Goal: Information Seeking & Learning: Learn about a topic

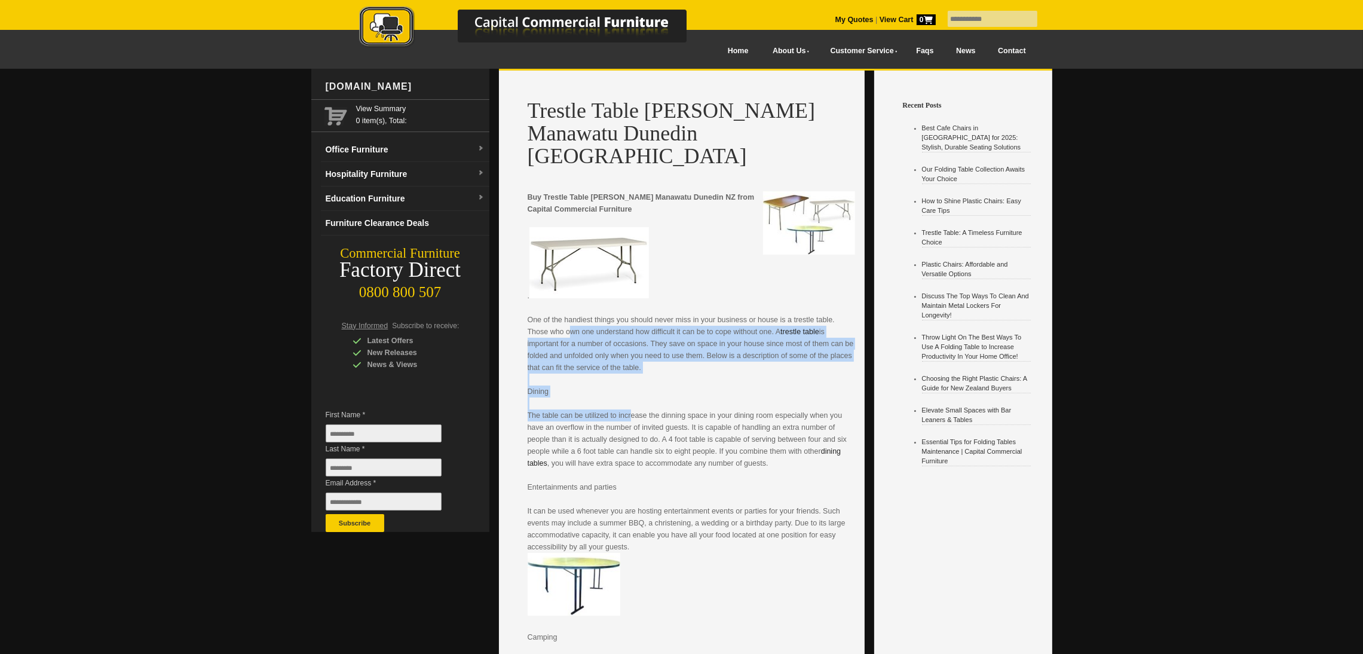
drag, startPoint x: 559, startPoint y: 303, endPoint x: 620, endPoint y: 390, distance: 106.4
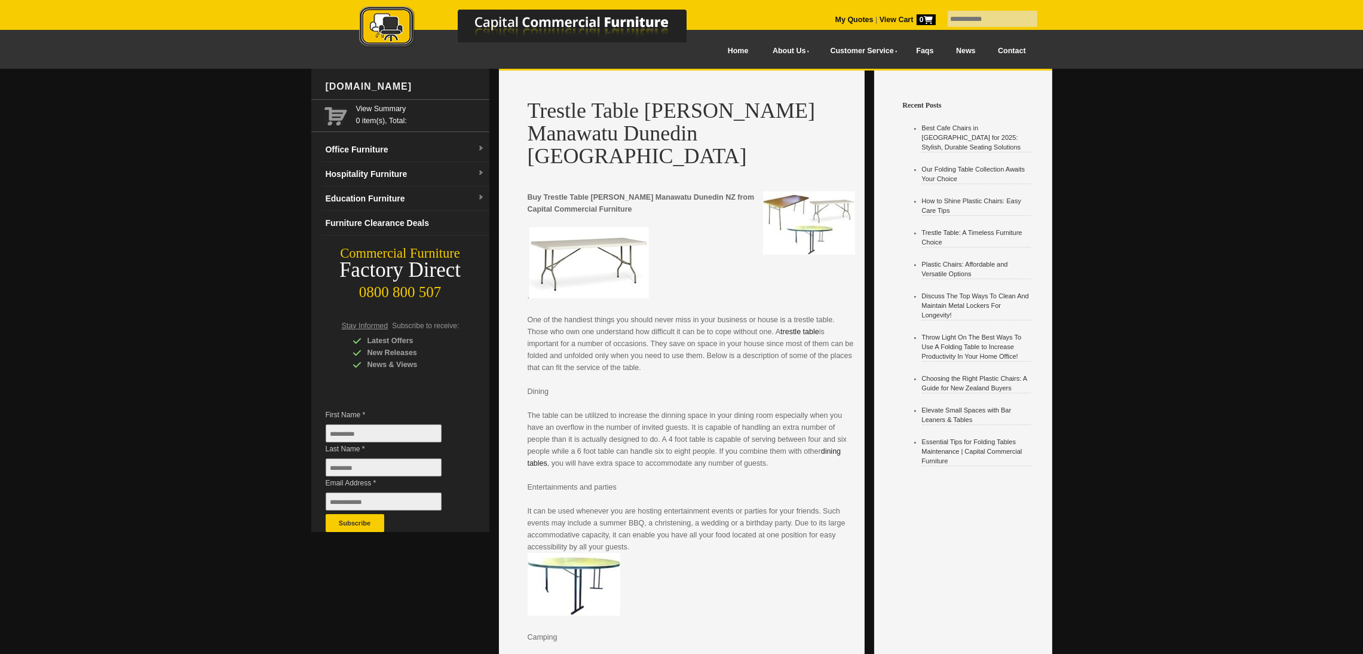
drag, startPoint x: 528, startPoint y: 303, endPoint x: 534, endPoint y: 304, distance: 6.1
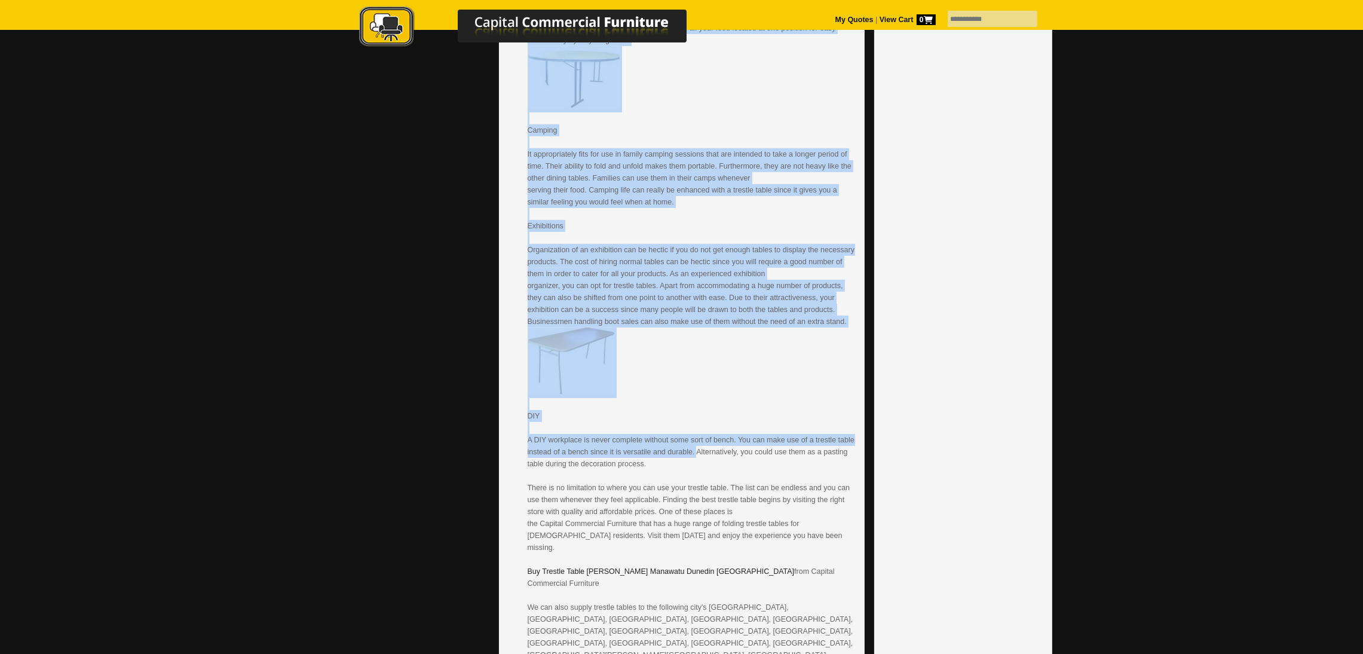
scroll to position [537, 0]
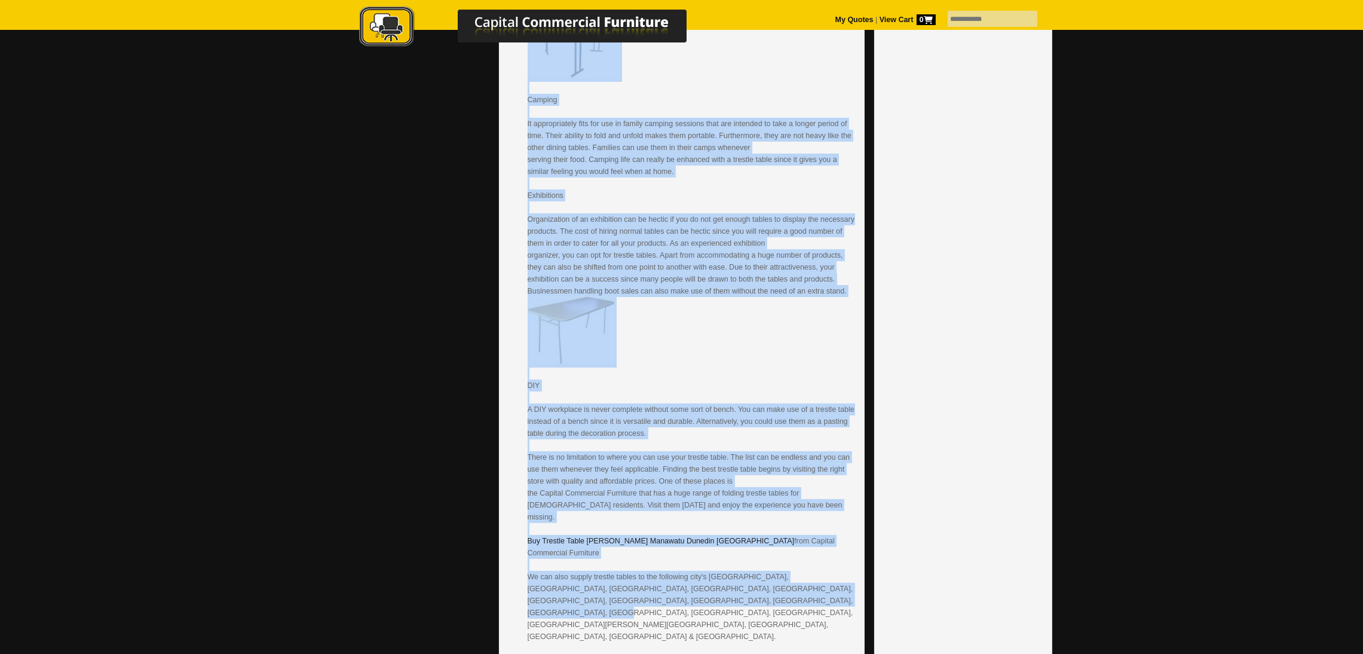
drag, startPoint x: 528, startPoint y: 299, endPoint x: 795, endPoint y: 552, distance: 367.7
click at [795, 552] on p "Buy Trestle Table Hamilton Manawatu Dunedin NZ from Capital Commercial Furnitur…" at bounding box center [691, 142] width 327 height 1000
copy p "One of the handiest things you should never miss in your business or house is a…"
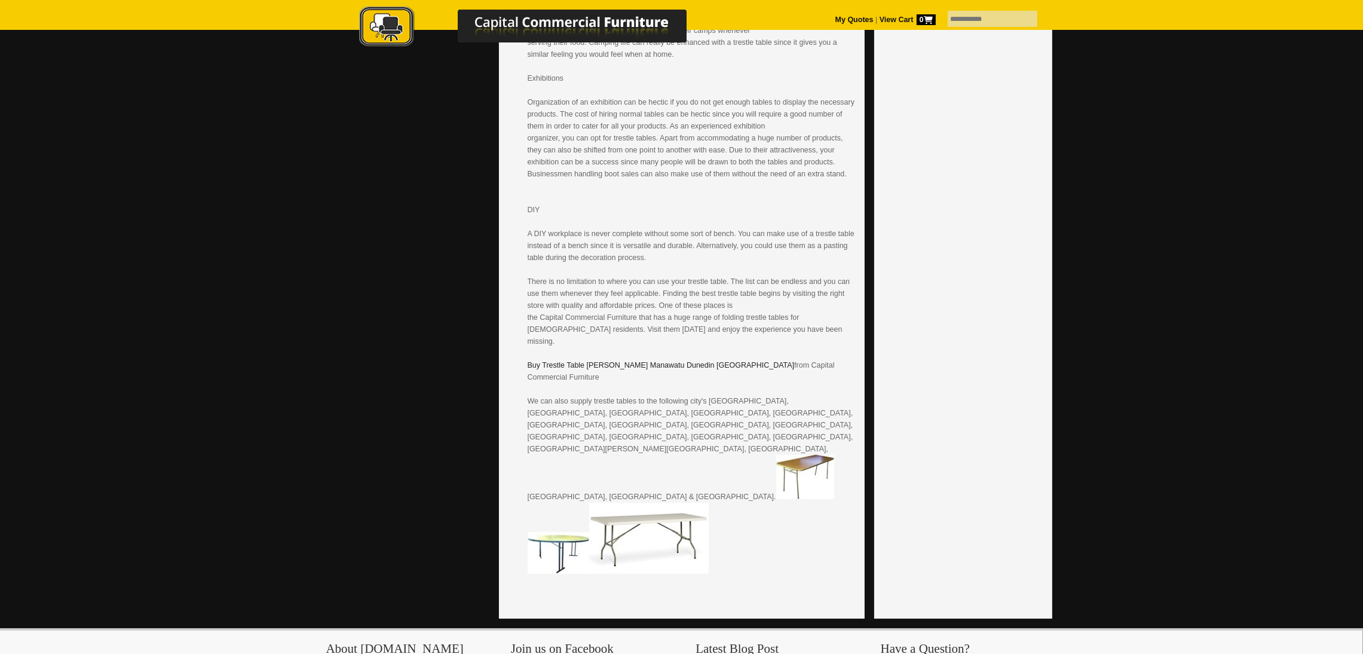
click at [1304, 160] on div at bounding box center [681, 80] width 1363 height 1097
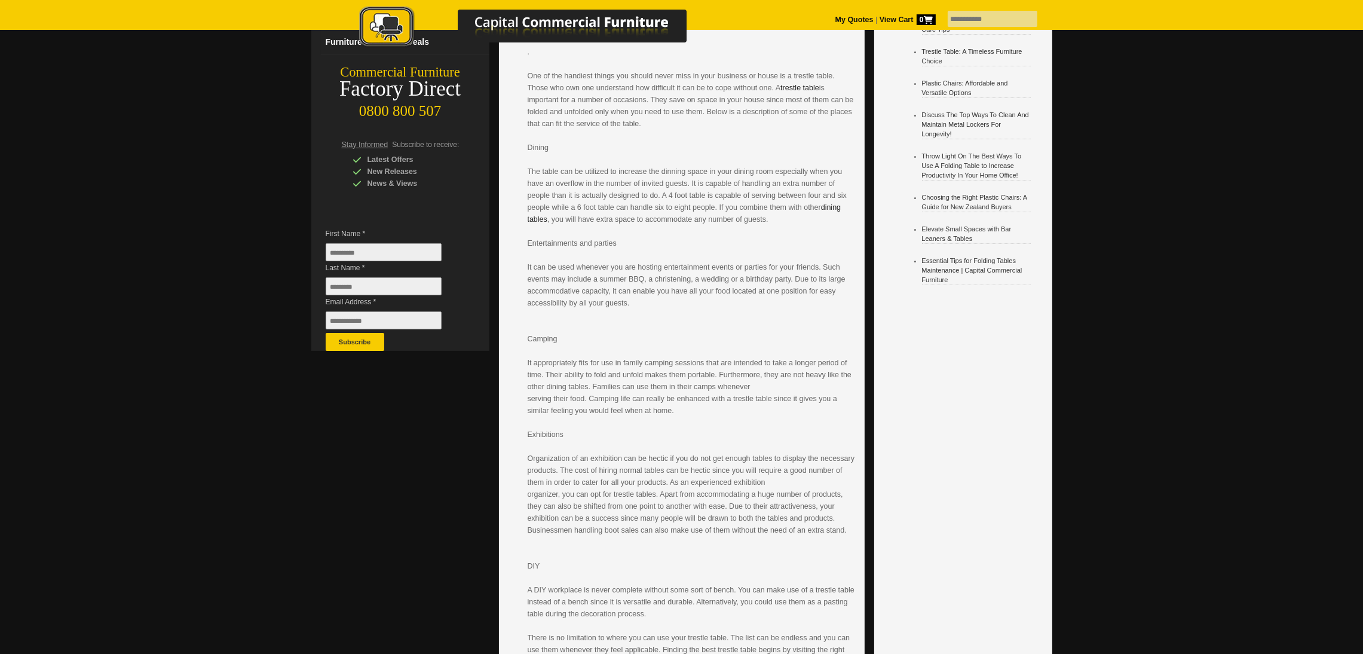
scroll to position [448, 0]
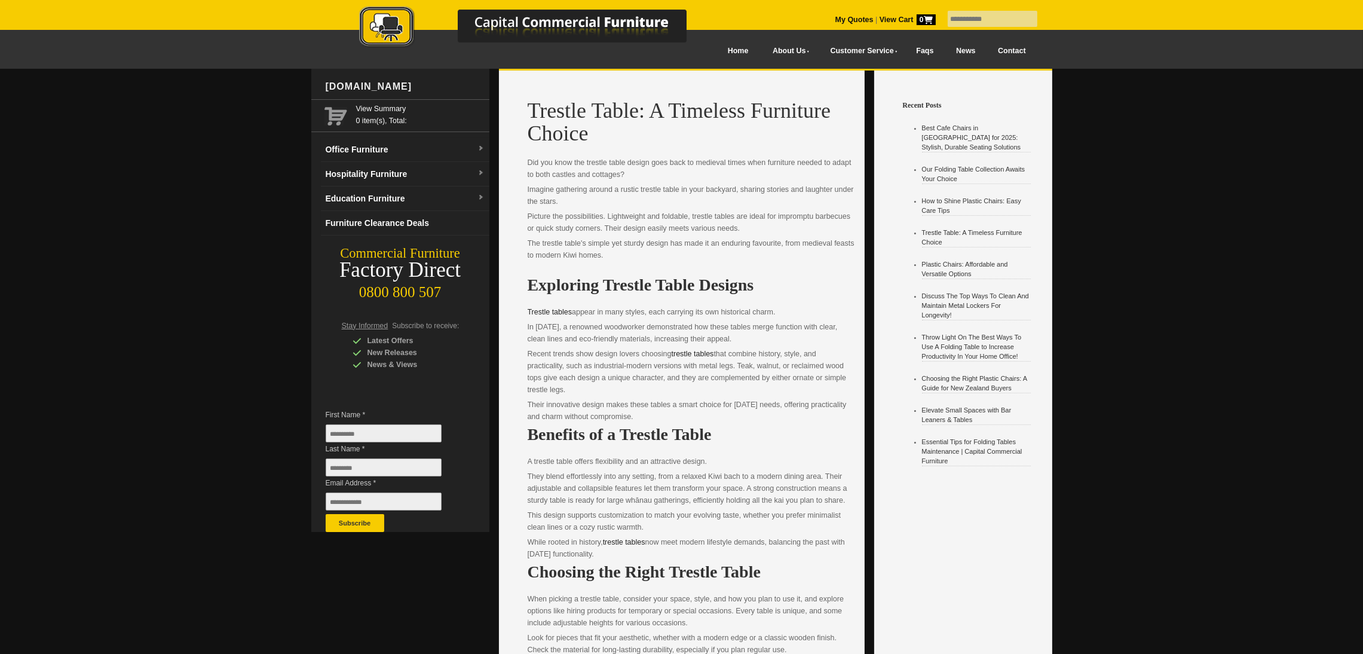
click at [607, 224] on p "Picture the possibilities. Lightweight and foldable, trestle tables are ideal f…" at bounding box center [691, 222] width 327 height 24
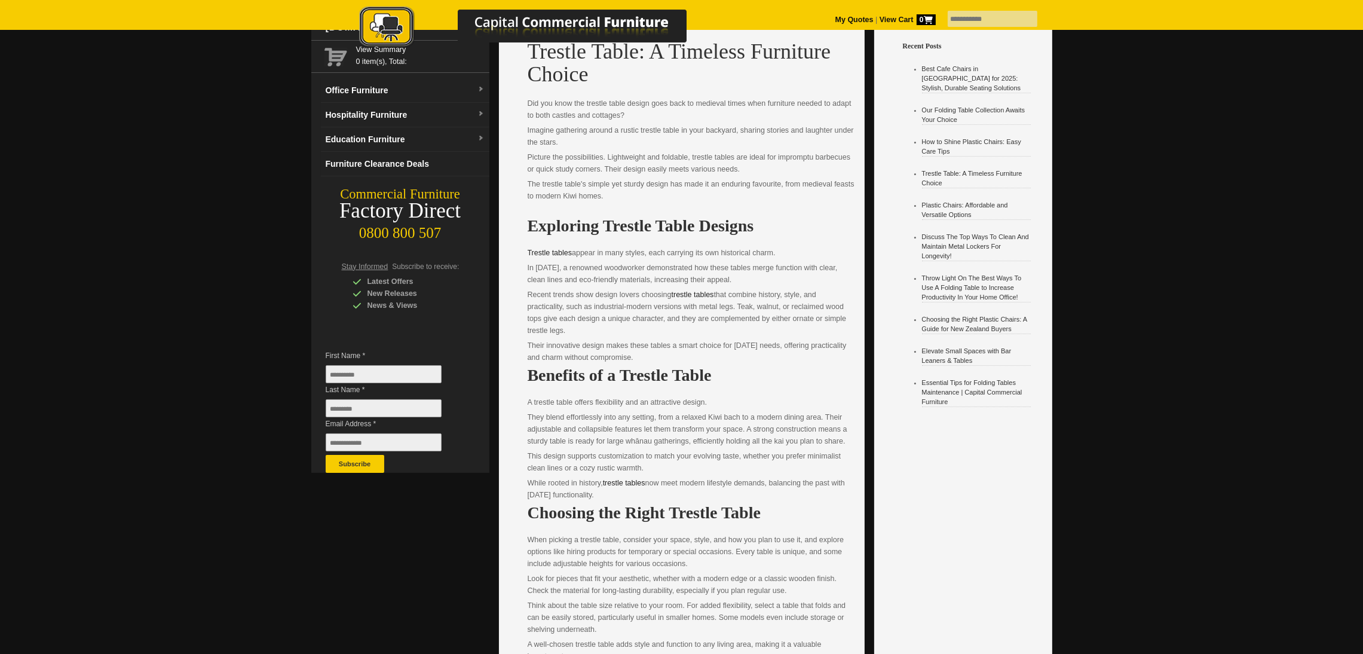
scroll to position [90, 0]
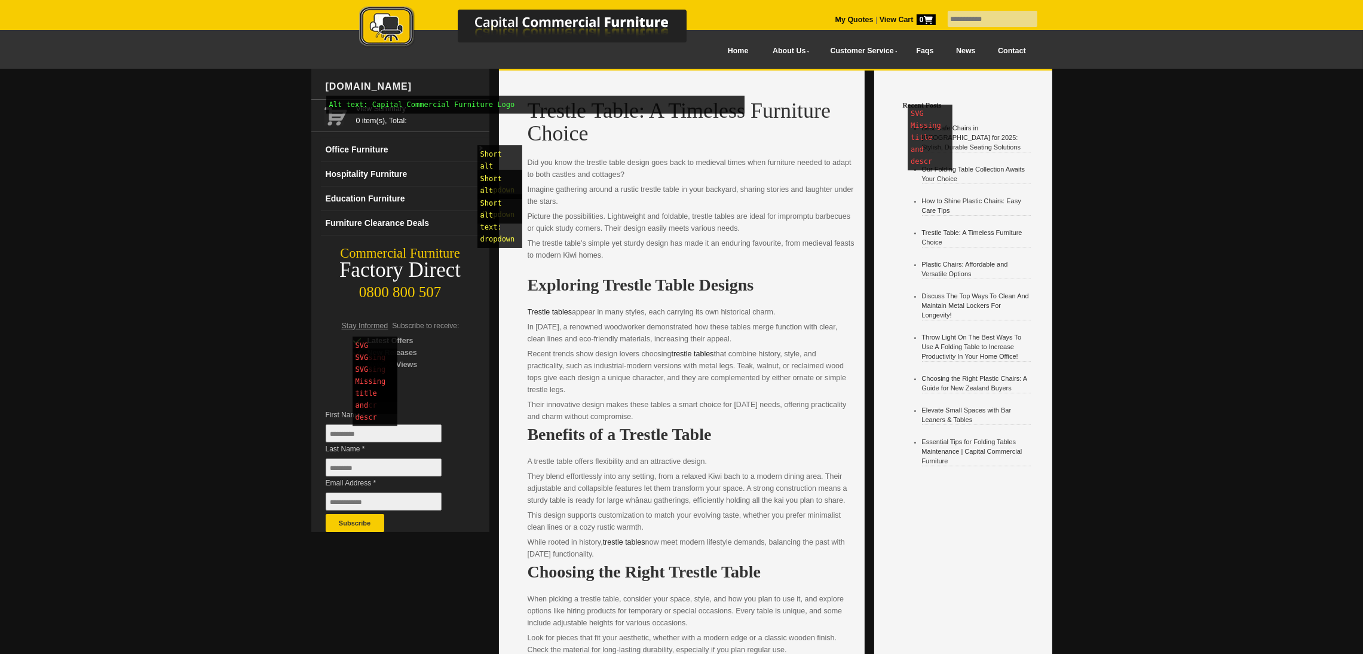
click at [615, 125] on h1 "Trestle Table: A Timeless Furniture Choice" at bounding box center [691, 121] width 327 height 45
click at [573, 118] on h1 "Trestle Table: A Timeless Furniture Choice" at bounding box center [691, 121] width 327 height 45
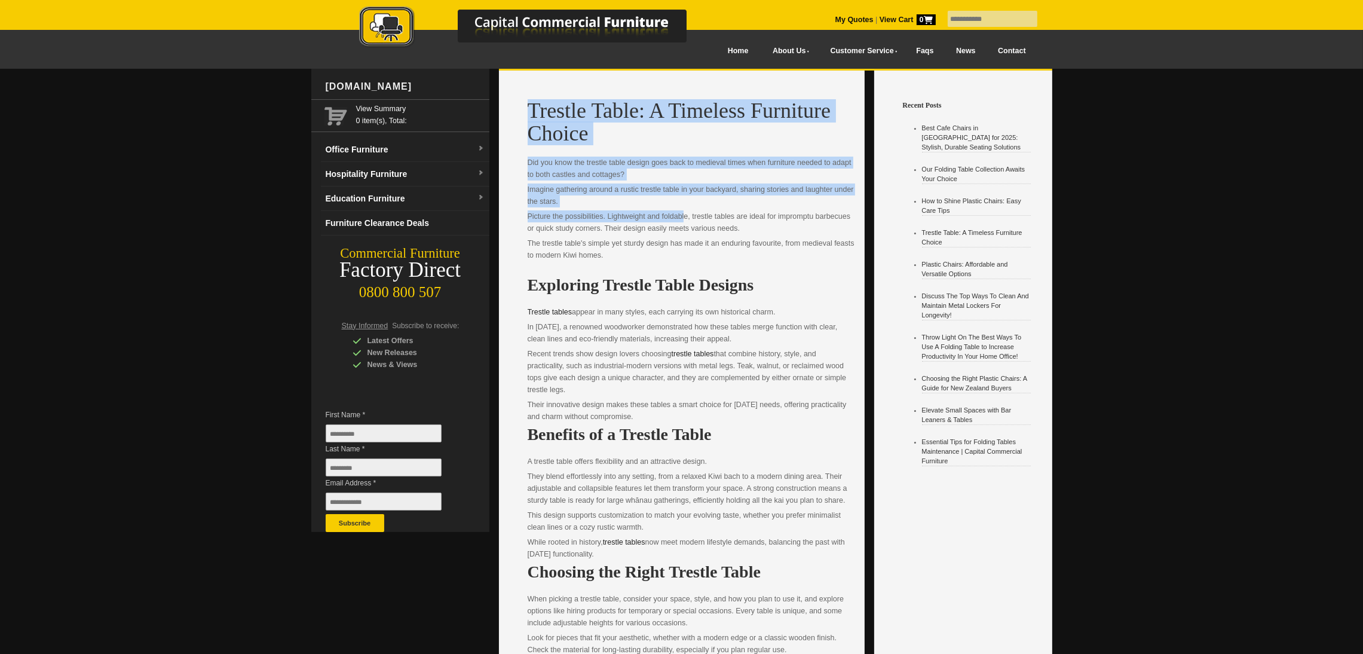
drag, startPoint x: 525, startPoint y: 101, endPoint x: 675, endPoint y: 212, distance: 186.8
click at [645, 194] on p "Imagine gathering around a rustic trestle table in your backyard, sharing stori…" at bounding box center [691, 195] width 327 height 24
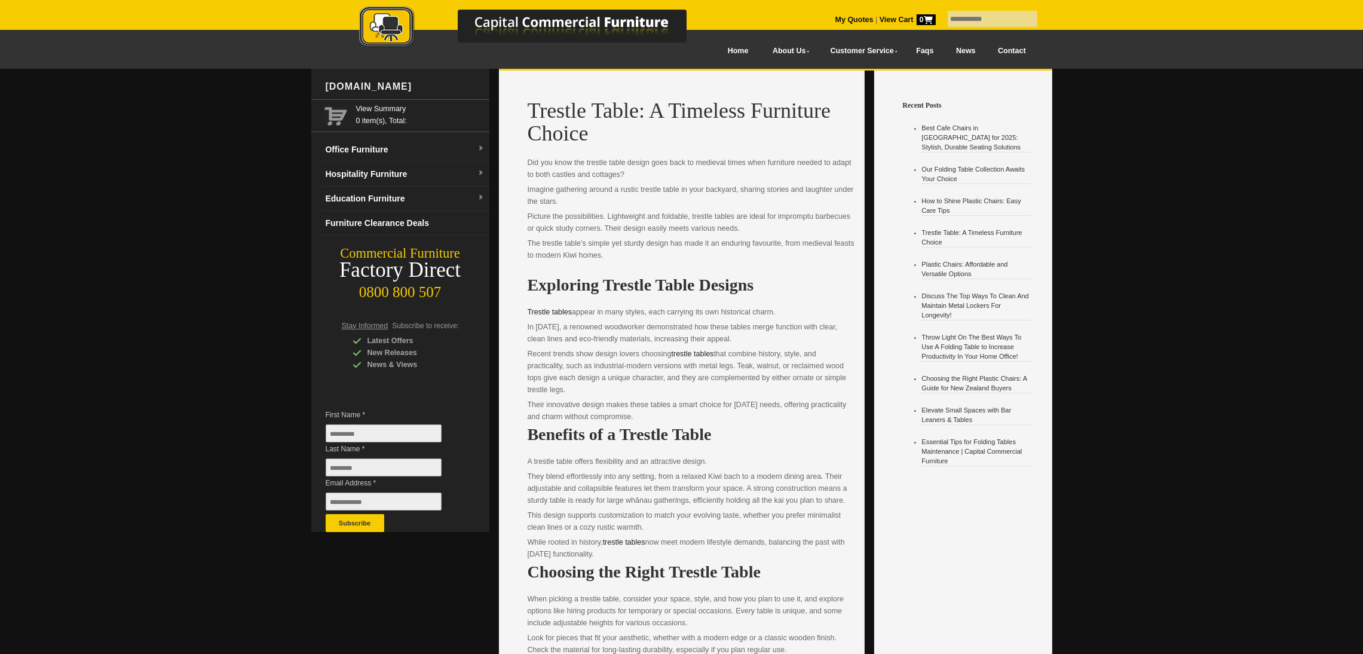
click at [670, 419] on p "Their innovative design makes these tables a smart choice for [DATE] needs, off…" at bounding box center [691, 411] width 327 height 24
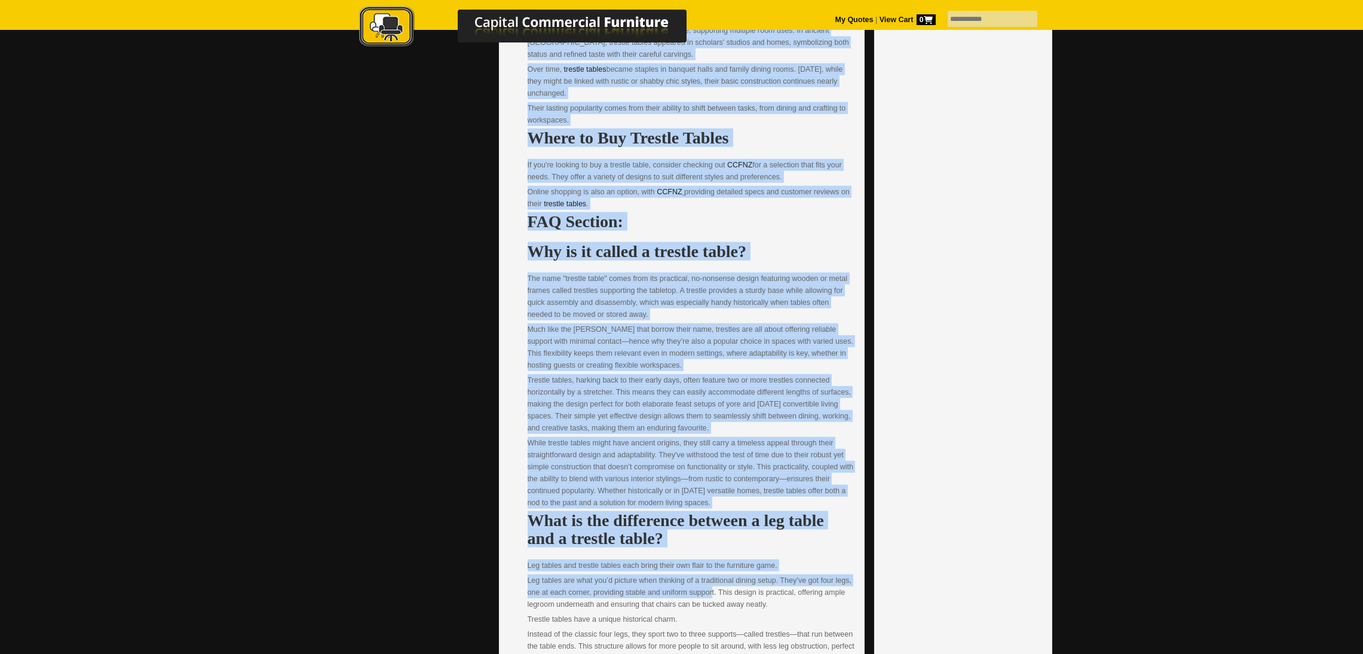
scroll to position [1971, 0]
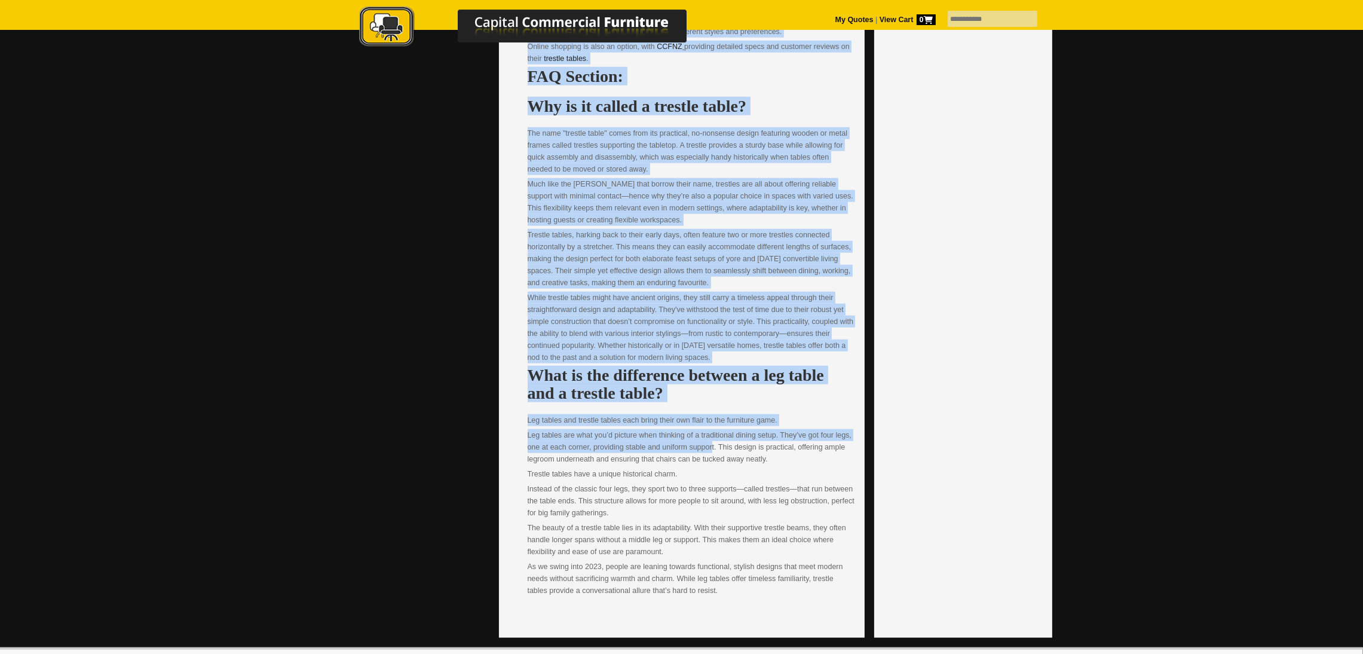
drag, startPoint x: 526, startPoint y: 161, endPoint x: 746, endPoint y: 578, distance: 472.3
copy div "Did you know the trestle table design goes back to medieval times when furnitur…"
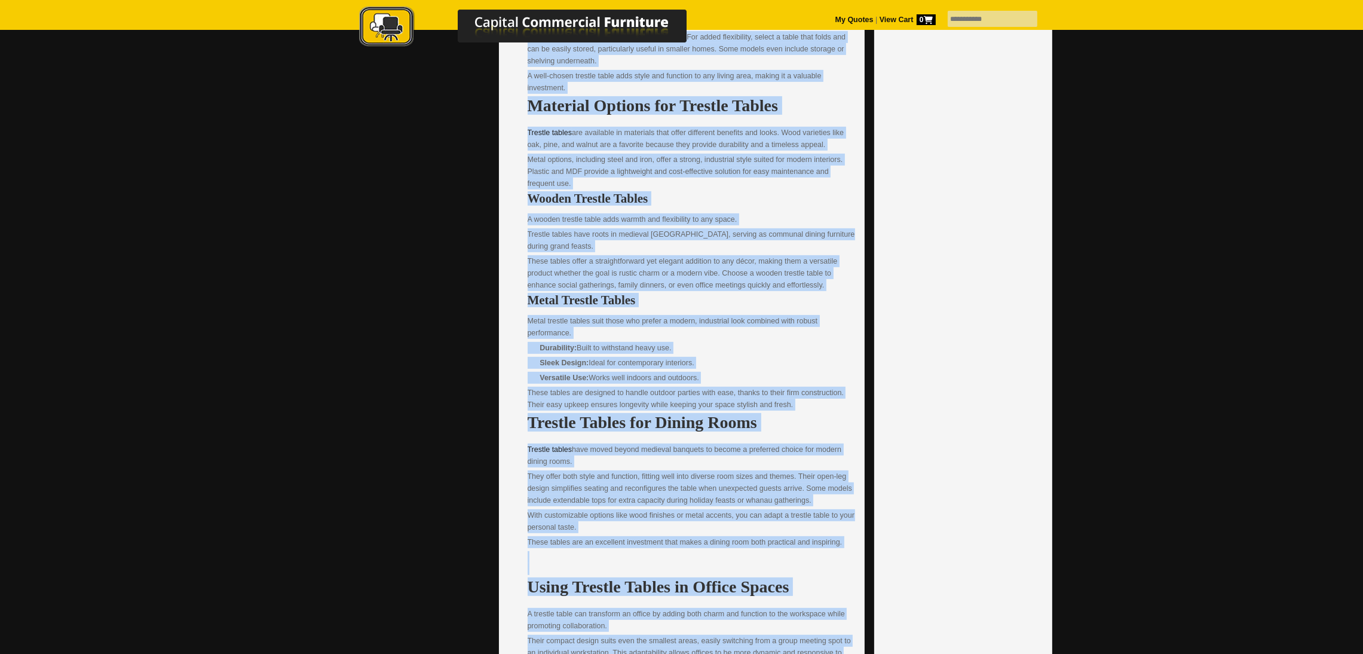
scroll to position [0, 0]
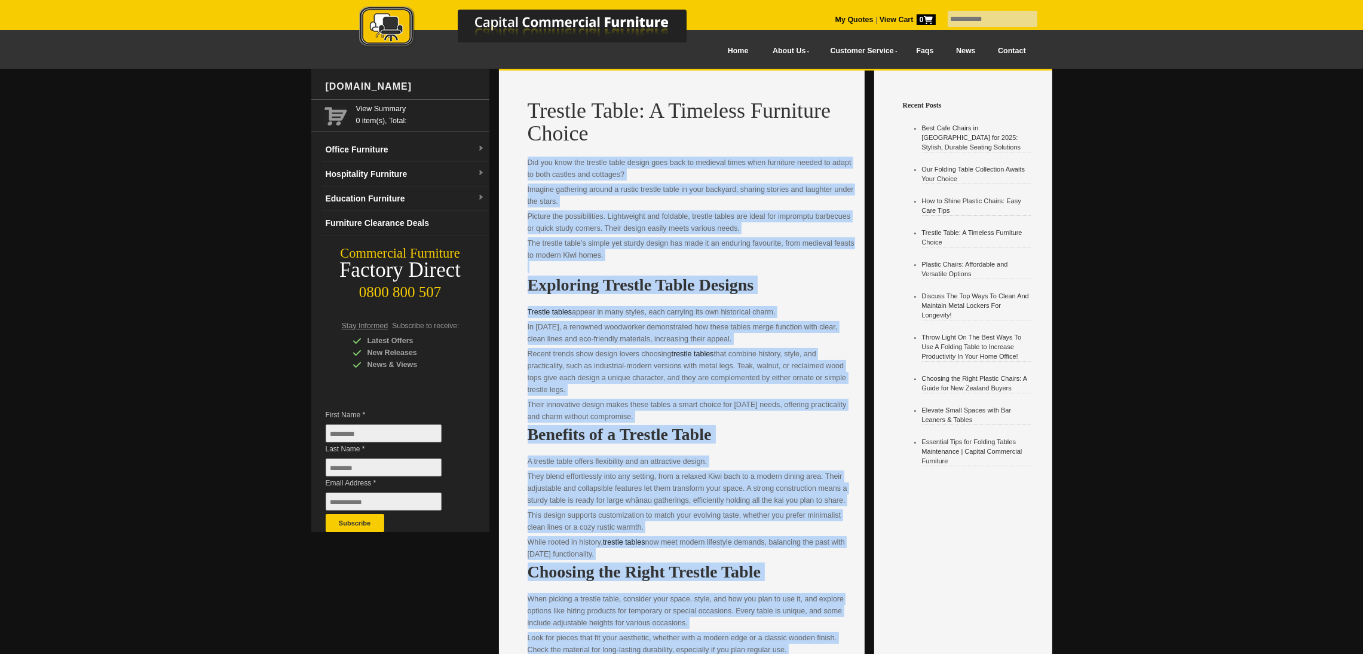
click at [618, 248] on p "The trestle table's simple yet sturdy design has made it an enduring favourite,…" at bounding box center [691, 255] width 327 height 36
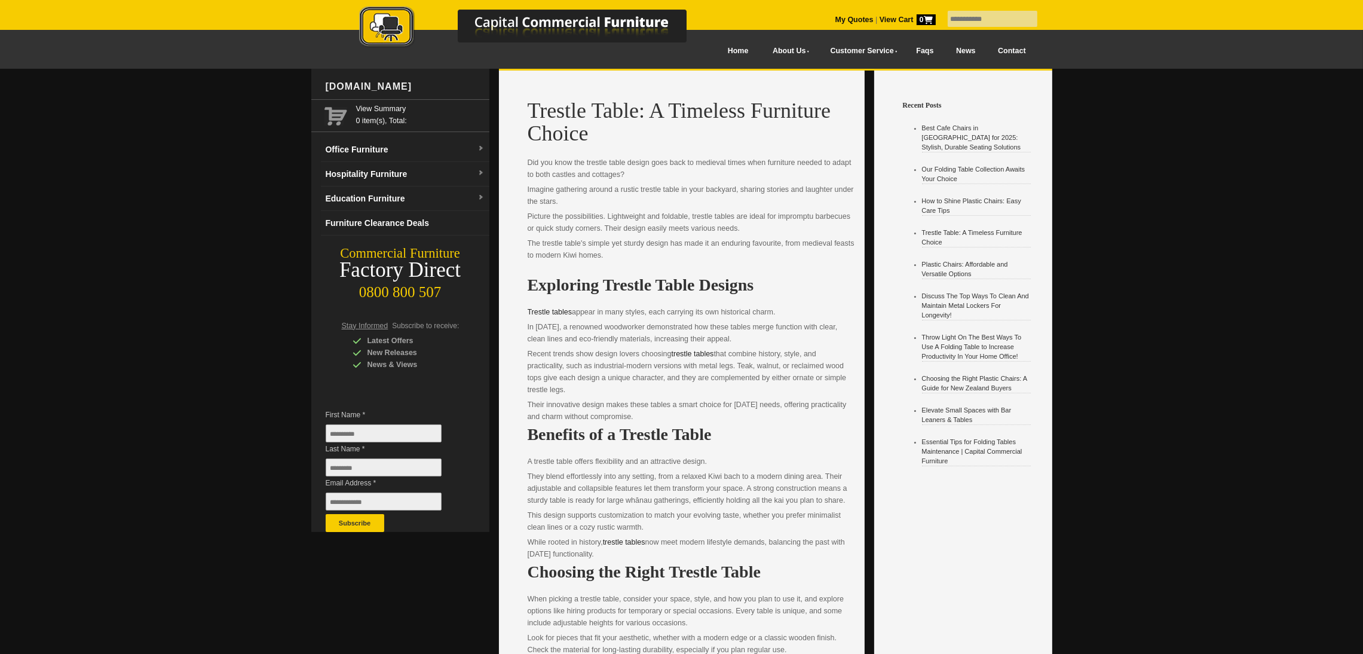
drag, startPoint x: 622, startPoint y: 258, endPoint x: 552, endPoint y: 161, distance: 119.3
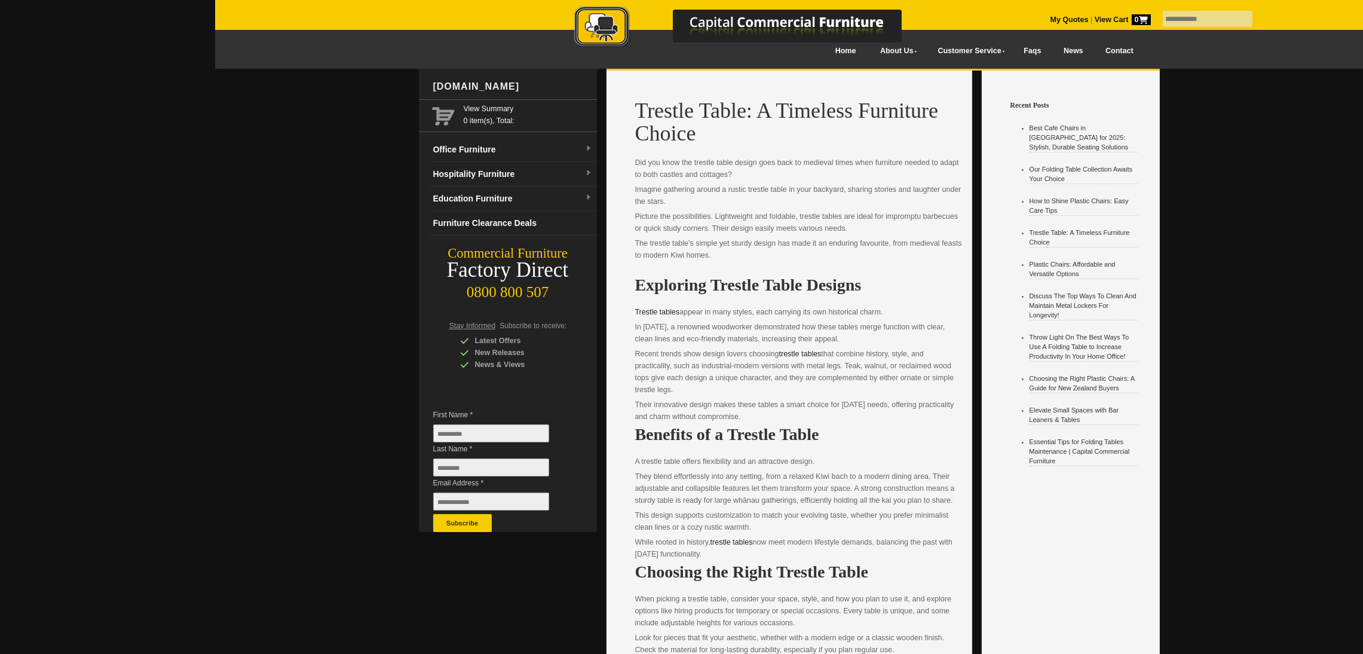
drag, startPoint x: 690, startPoint y: 272, endPoint x: 629, endPoint y: 167, distance: 121.9
copy div "Did you know the trestle table design goes back to medieval times when furnitur…"
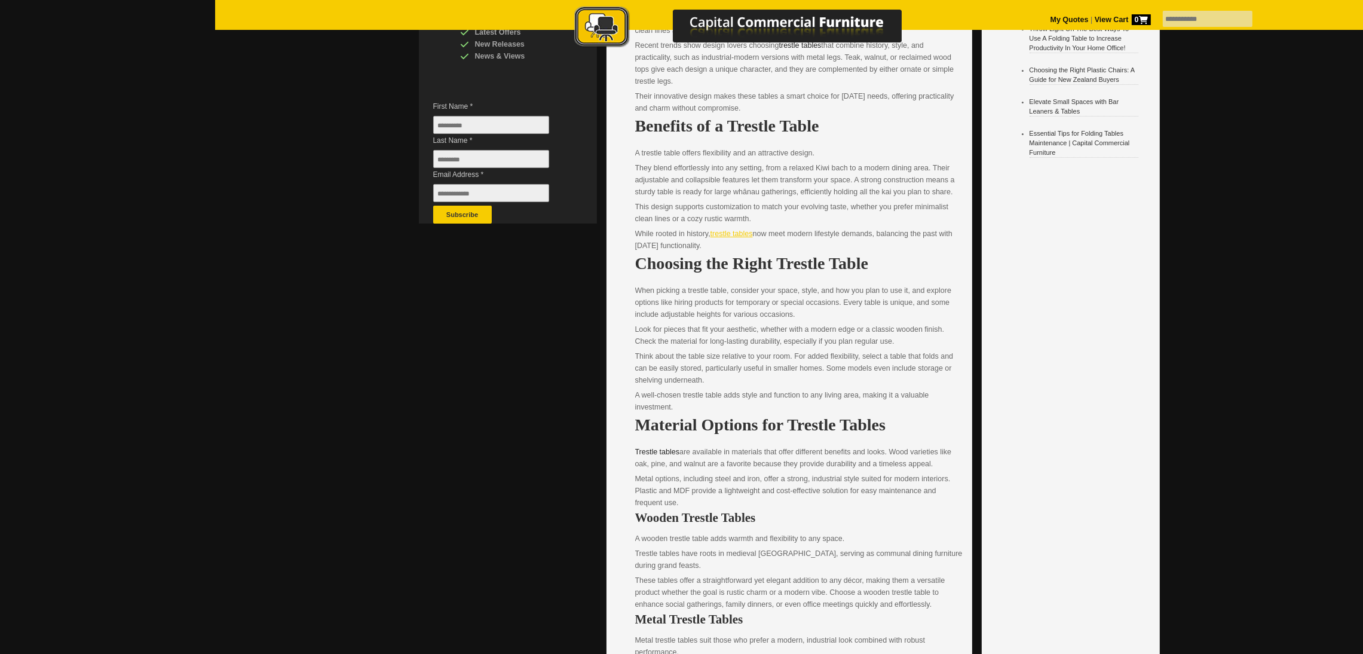
scroll to position [627, 0]
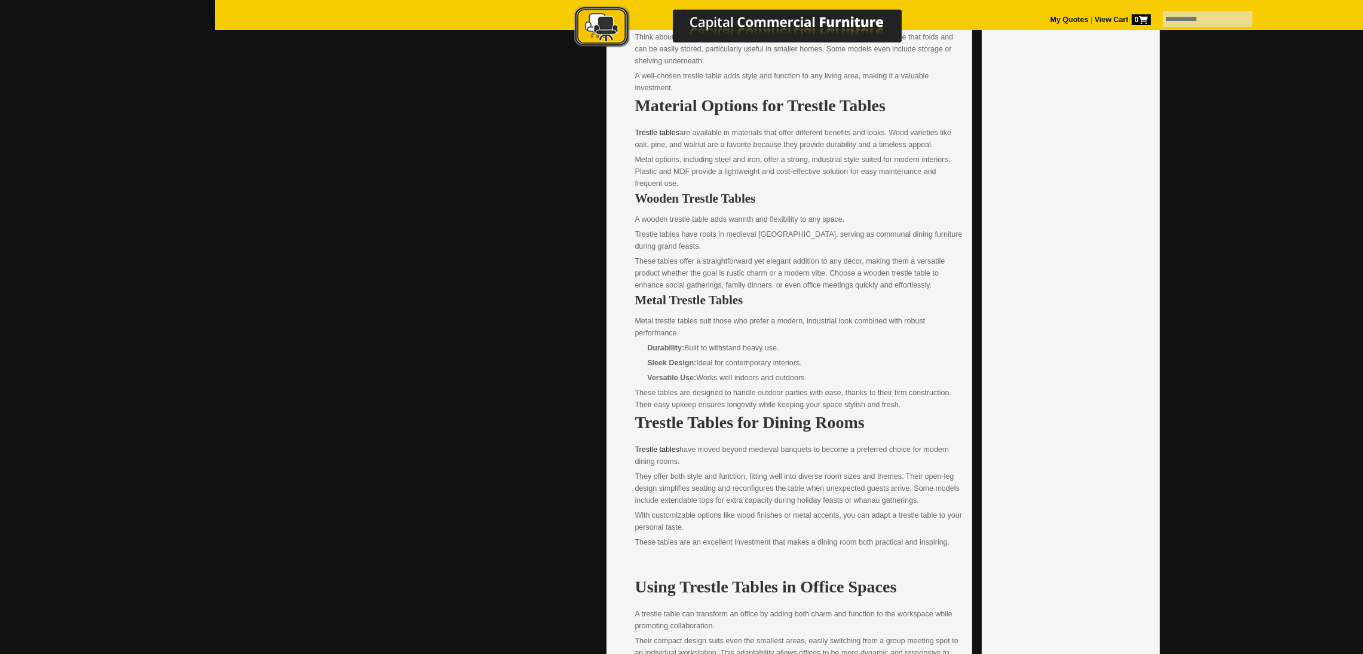
drag, startPoint x: 635, startPoint y: 198, endPoint x: 901, endPoint y: 403, distance: 335.7
copy div "Wooden Trestle Tables A wooden trestle table adds warmth and flexibility to any…"
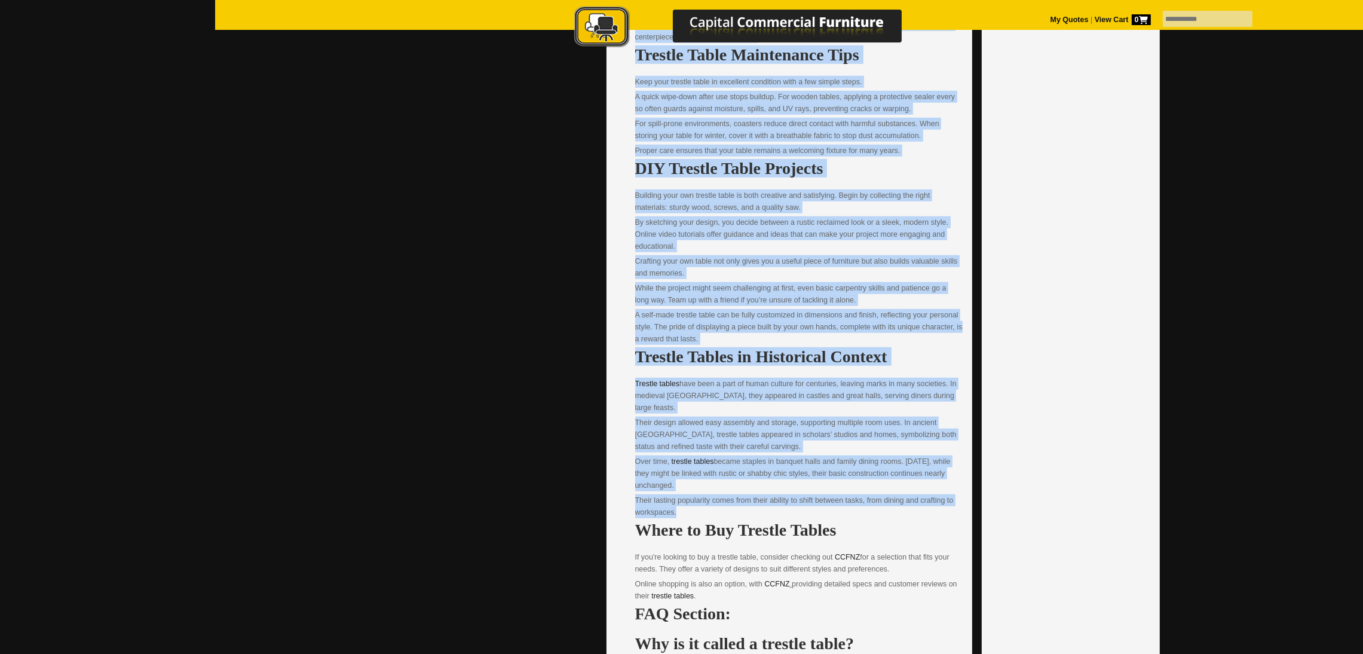
scroll to position [1524, 0]
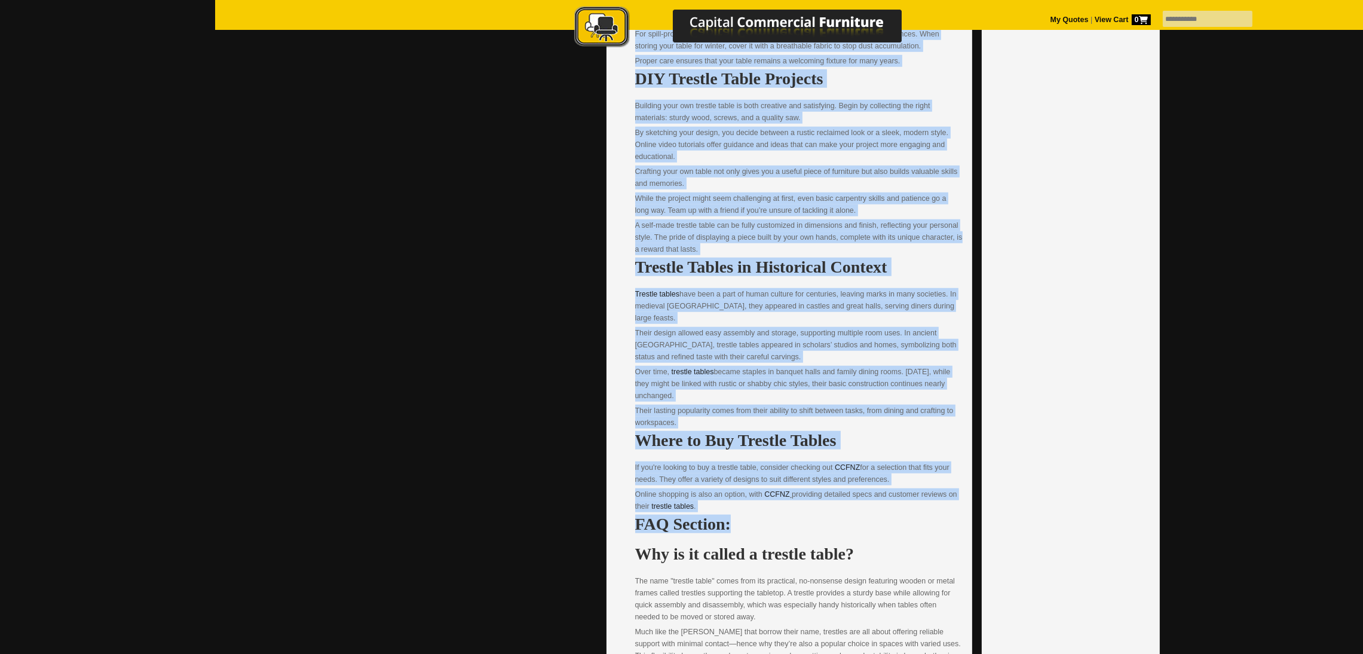
drag, startPoint x: 637, startPoint y: 336, endPoint x: 812, endPoint y: 512, distance: 248.0
copy div "Trestle Tables for Dining Rooms Trestle tables have moved beyond medieval banqu…"
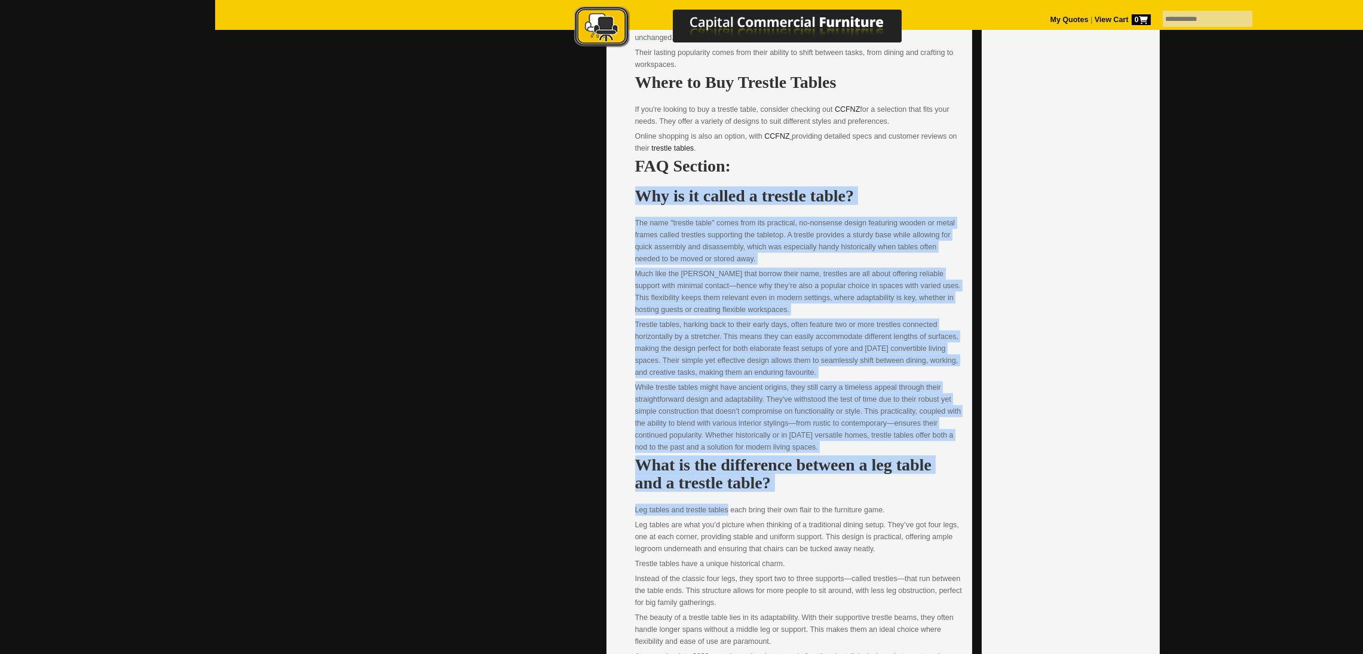
scroll to position [2061, 0]
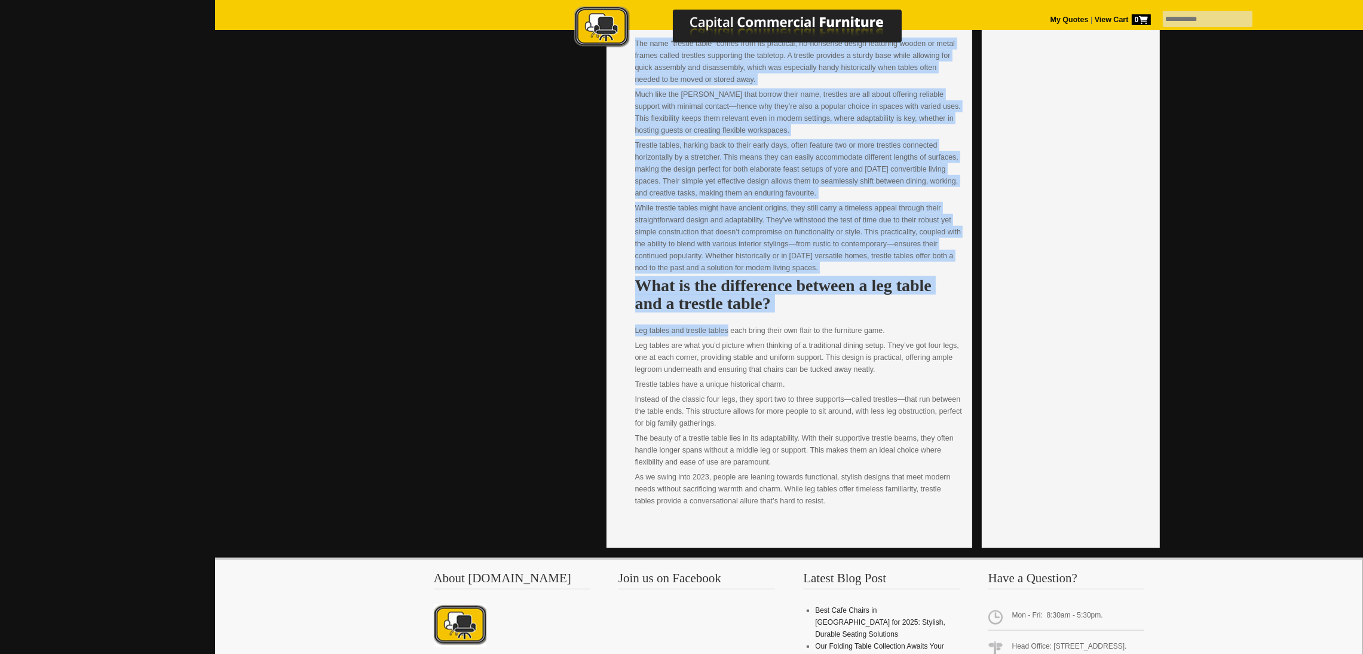
drag, startPoint x: 635, startPoint y: 274, endPoint x: 877, endPoint y: 493, distance: 326.6
copy div "Lor ip do sitame c adipisc elits? Doe temp "incidid utlab" etdol magn ali enima…"
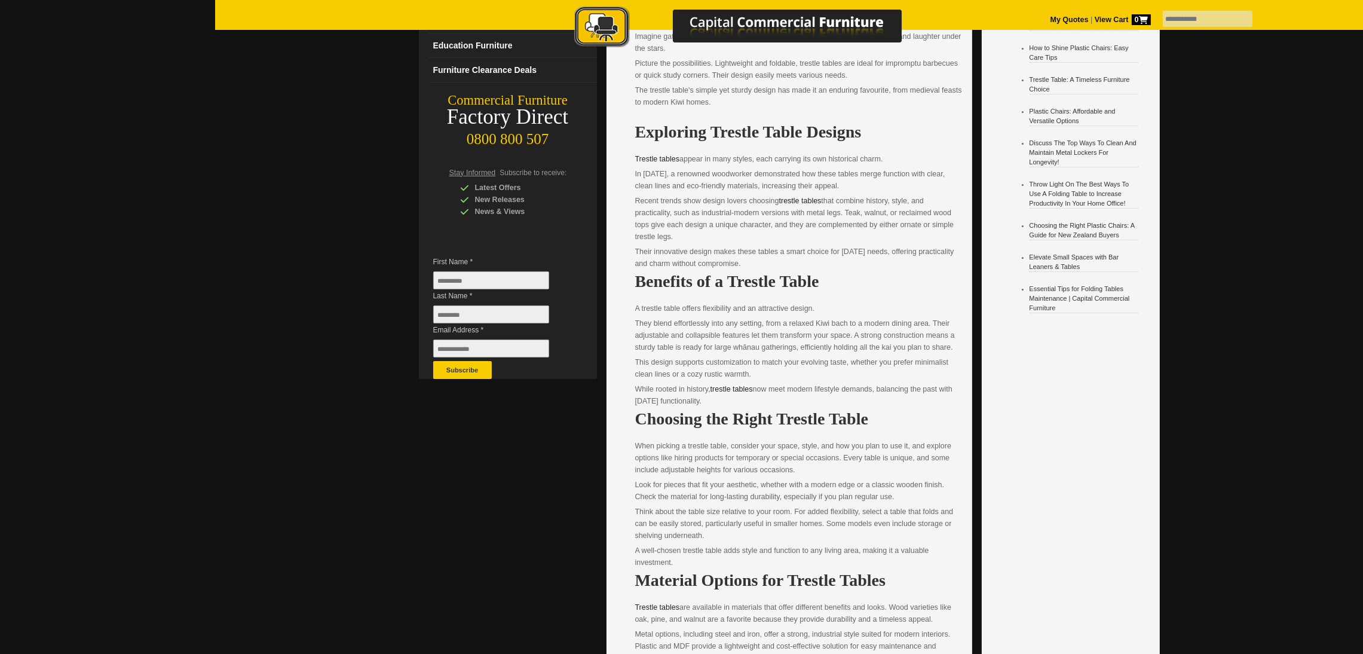
scroll to position [179, 0]
